Goal: Task Accomplishment & Management: Complete application form

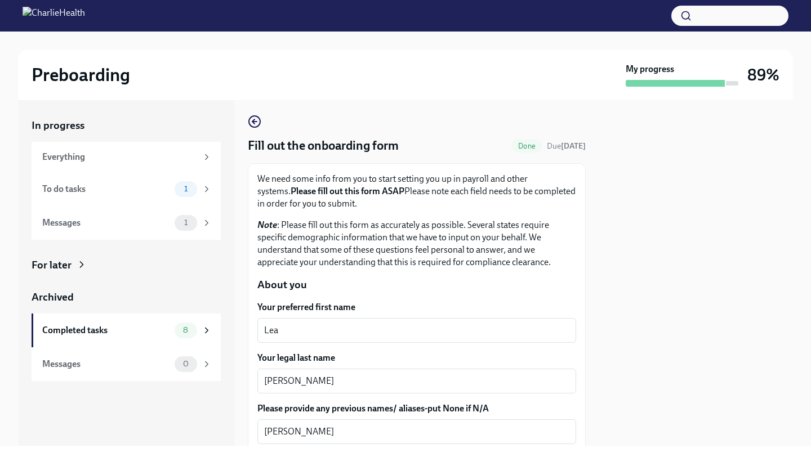
scroll to position [5, 0]
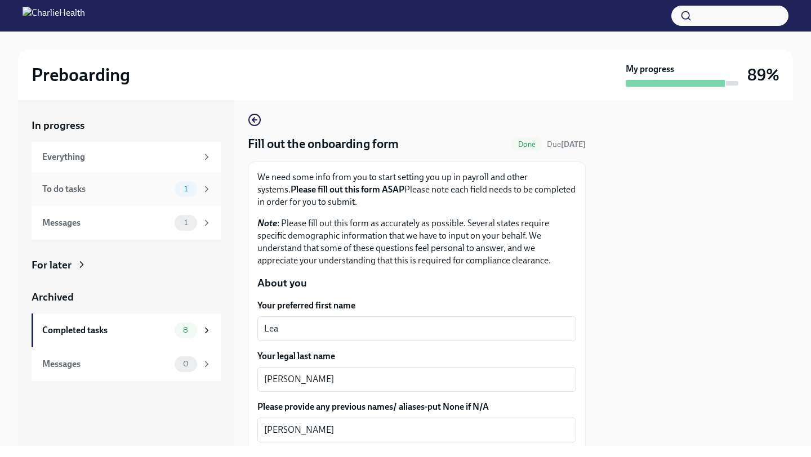
click at [162, 179] on div "To do tasks 1" at bounding box center [126, 189] width 189 height 34
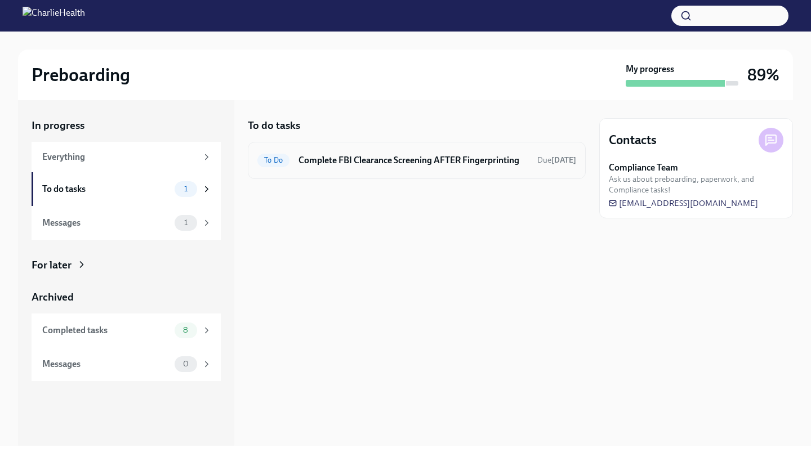
click at [441, 159] on h6 "Complete FBI Clearance Screening AFTER Fingerprinting" at bounding box center [413, 160] width 230 height 12
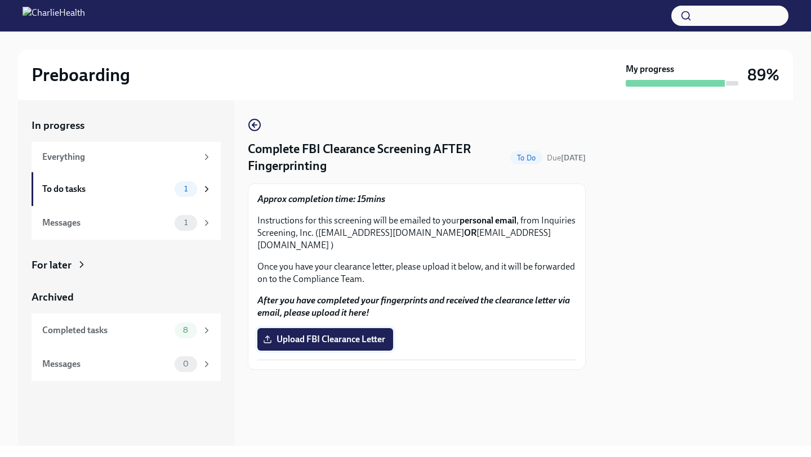
click at [341, 328] on label "Upload FBI Clearance Letter" at bounding box center [325, 339] width 136 height 23
click at [0, 0] on input "Upload FBI Clearance Letter" at bounding box center [0, 0] width 0 height 0
click at [359, 328] on label "Upload FBI Clearance Letter" at bounding box center [325, 339] width 136 height 23
click at [0, 0] on input "Upload FBI Clearance Letter" at bounding box center [0, 0] width 0 height 0
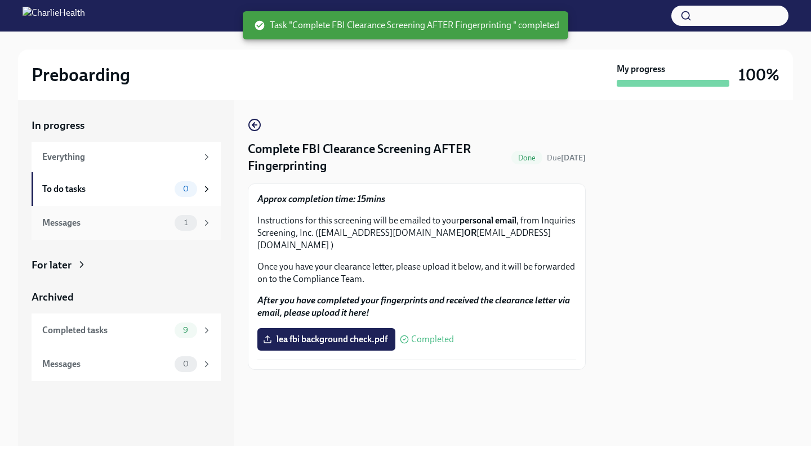
click at [163, 222] on div "Messages" at bounding box center [106, 223] width 128 height 12
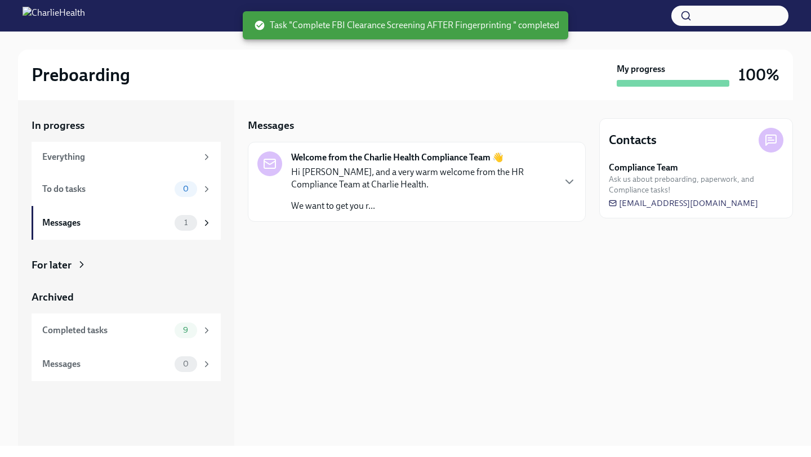
click at [439, 193] on div "Hi [PERSON_NAME], and a very warm welcome from the HR Compliance Team at Charli…" at bounding box center [422, 189] width 262 height 46
